Goal: Check status: Check status

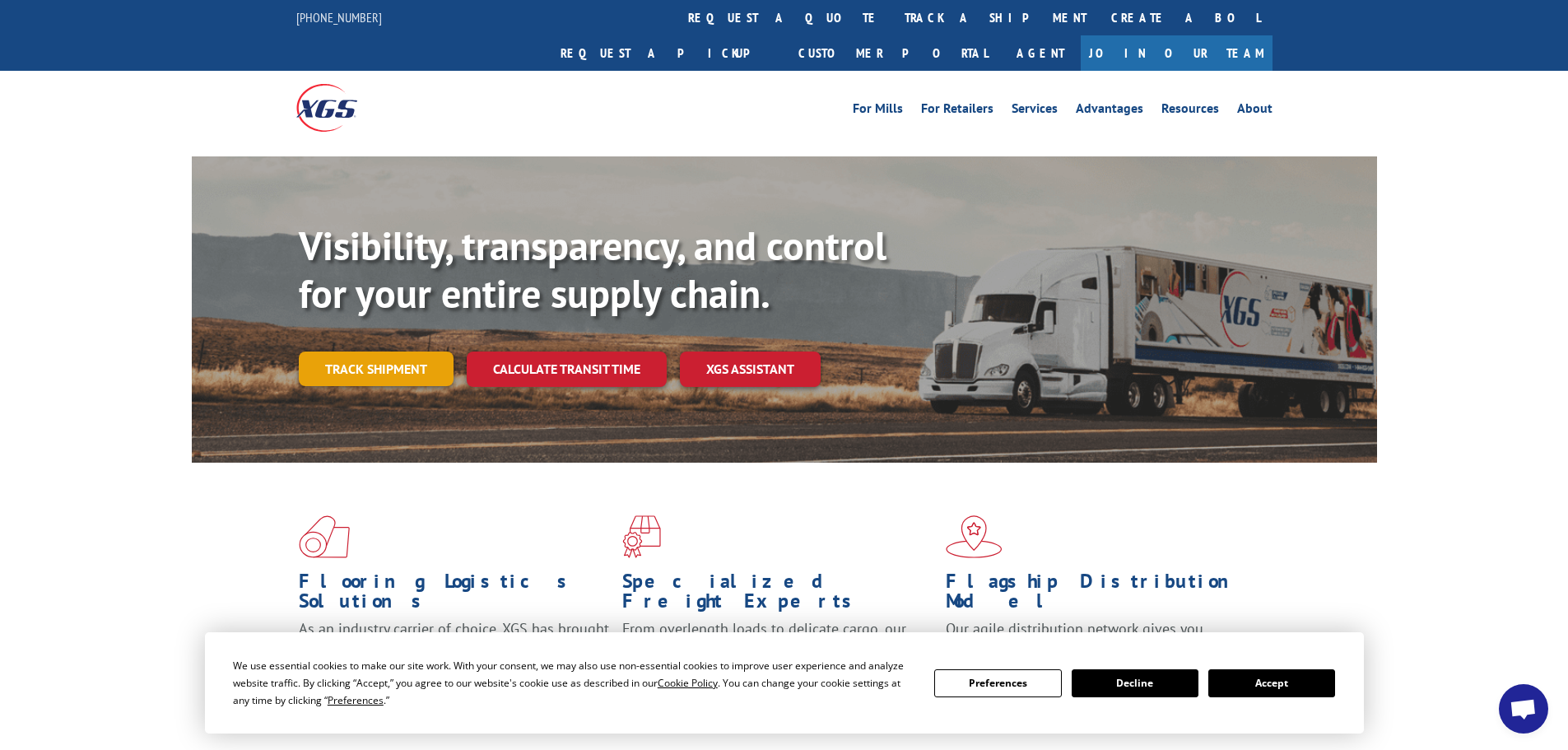
click at [369, 352] on link "Track shipment" at bounding box center [376, 368] width 155 height 34
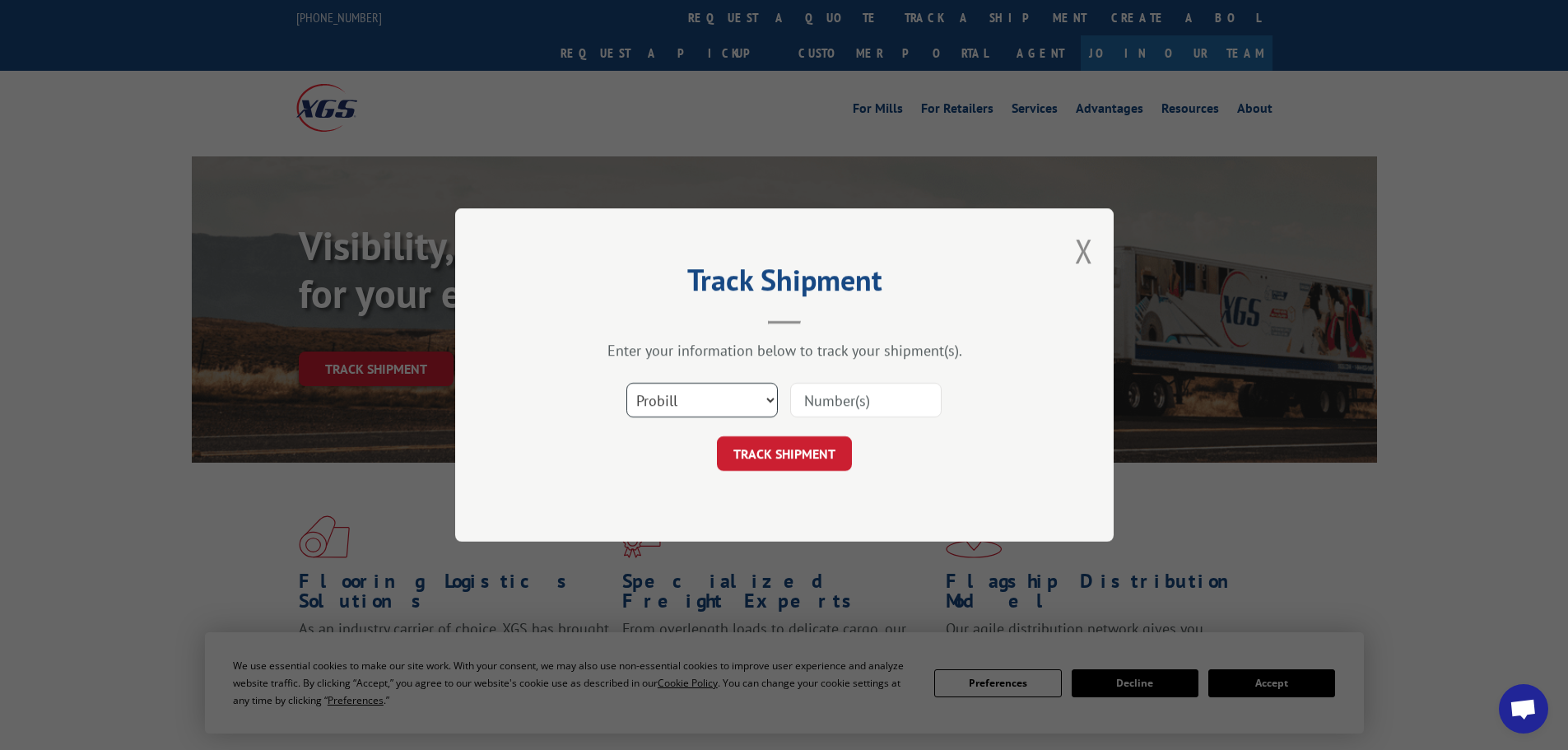
click at [771, 399] on select "Select category... Probill BOL PO" at bounding box center [701, 399] width 151 height 34
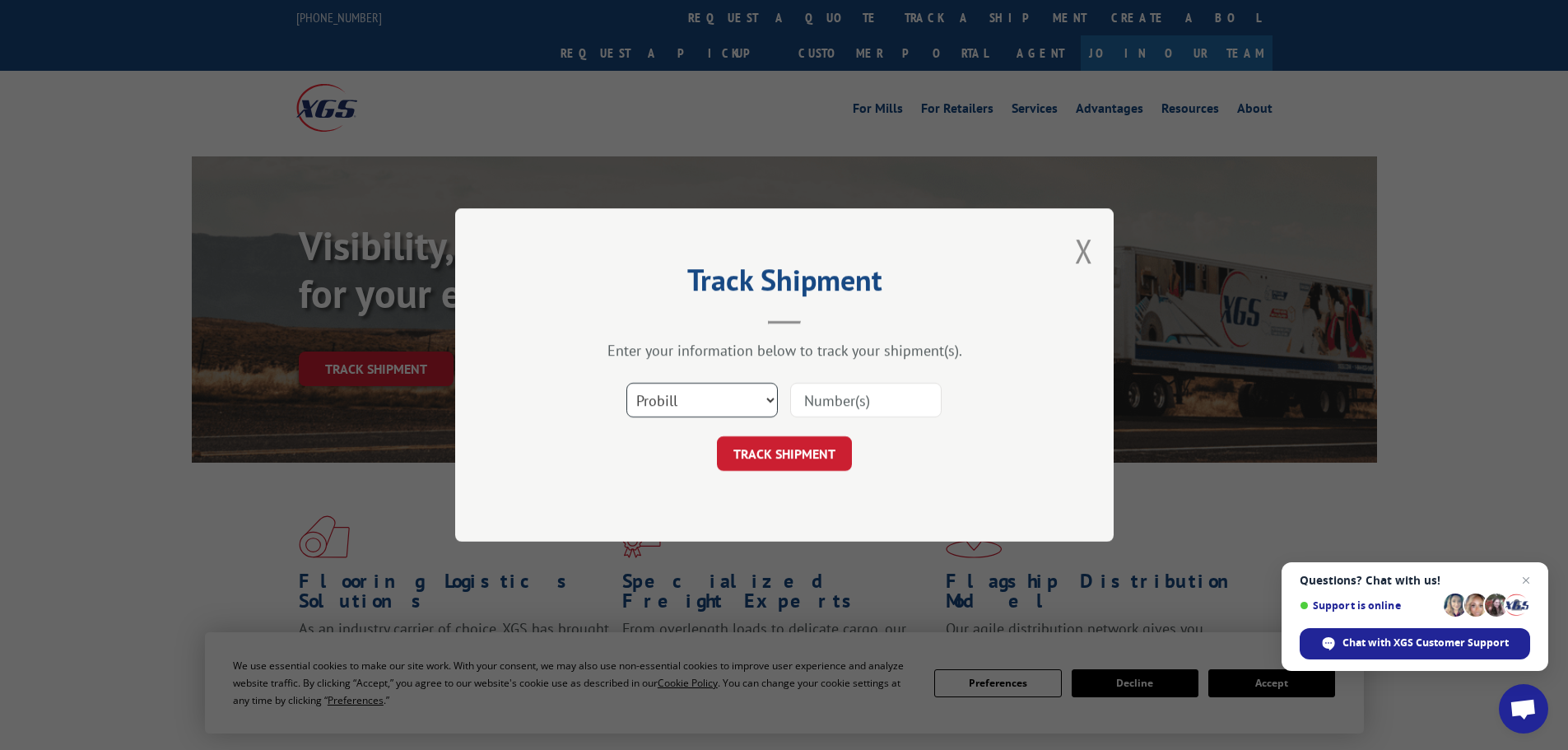
select select "bol"
click at [626, 382] on select "Select category... Probill BOL PO" at bounding box center [701, 399] width 151 height 34
paste input "5549182"
type input "5549182"
click at [792, 454] on button "TRACK SHIPMENT" at bounding box center [784, 453] width 135 height 34
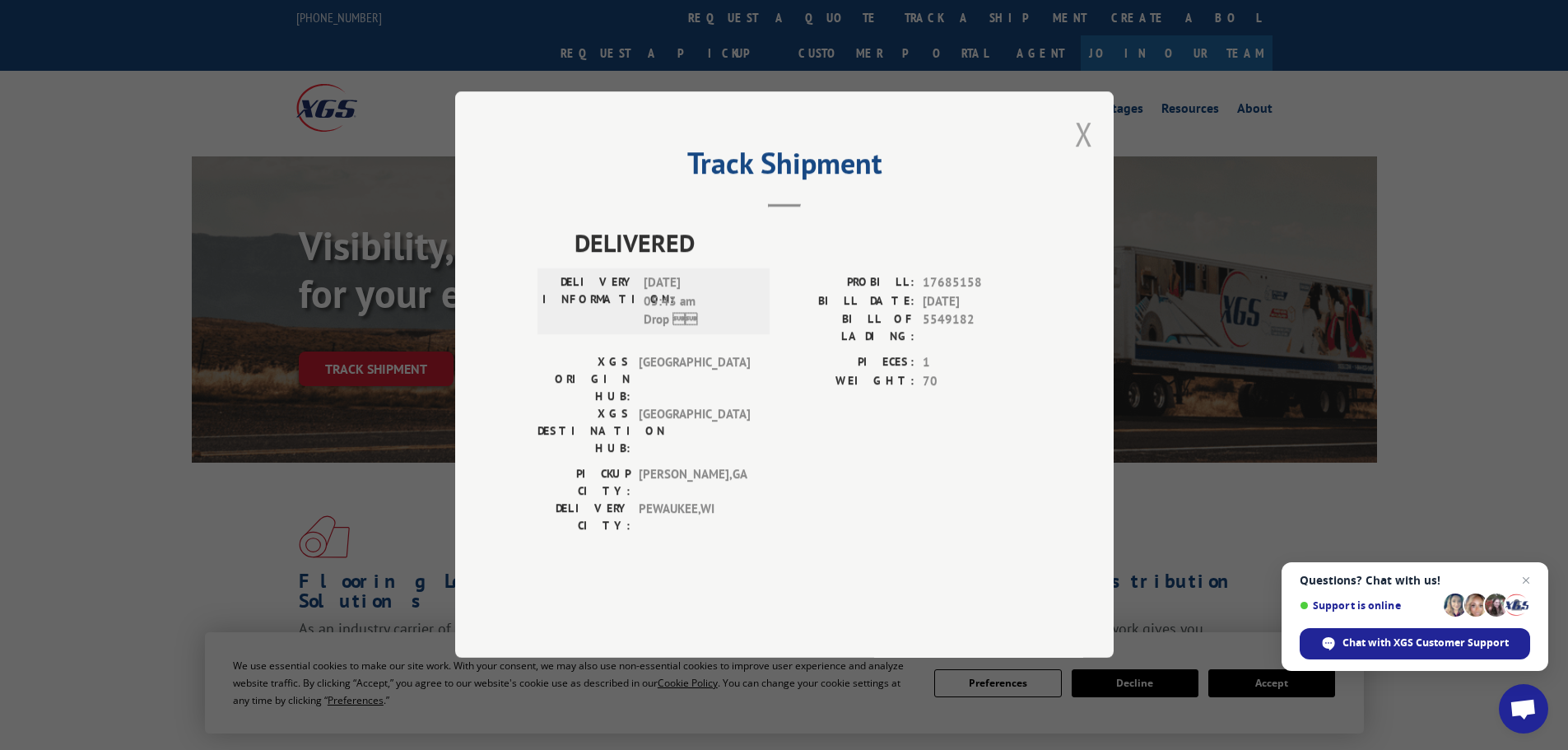
click at [1078, 156] on button "Close modal" at bounding box center [1084, 134] width 18 height 44
